Goal: Find specific page/section: Find specific page/section

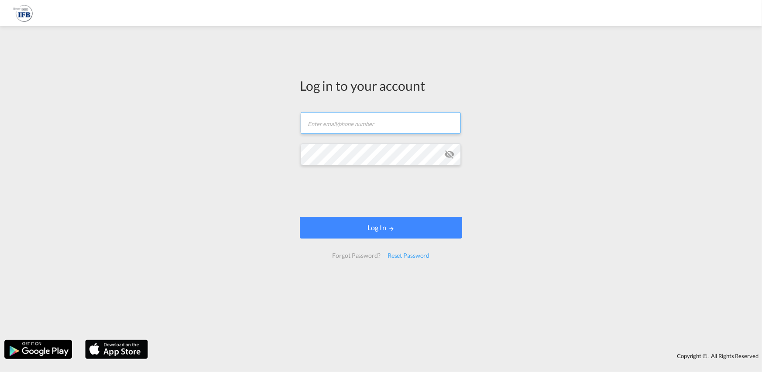
type input "[PERSON_NAME][EMAIL_ADDRESS][PERSON_NAME][DOMAIN_NAME]"
click at [423, 239] on form "[PERSON_NAME][EMAIL_ADDRESS][PERSON_NAME][DOMAIN_NAME] Email field is required …" at bounding box center [381, 185] width 162 height 164
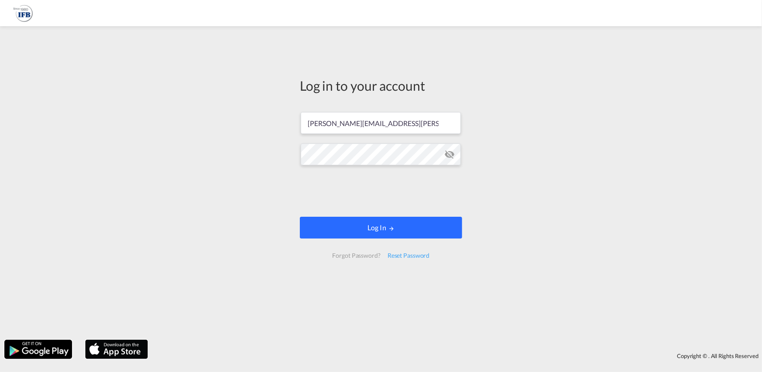
click at [424, 234] on button "Log In" at bounding box center [381, 228] width 162 height 22
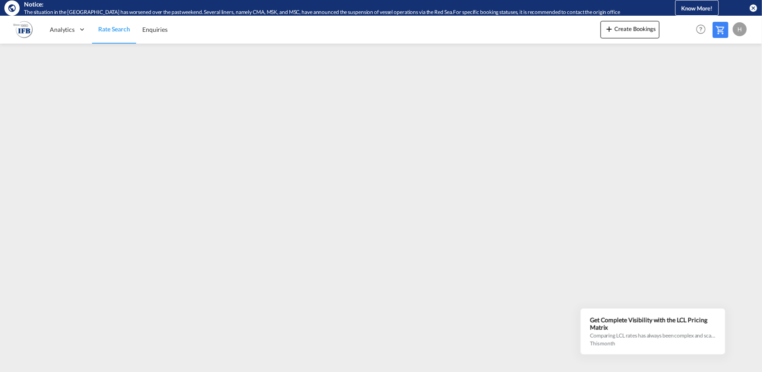
click at [754, 9] on md-icon "icon-close-circle" at bounding box center [753, 7] width 9 height 9
